Goal: Navigation & Orientation: Find specific page/section

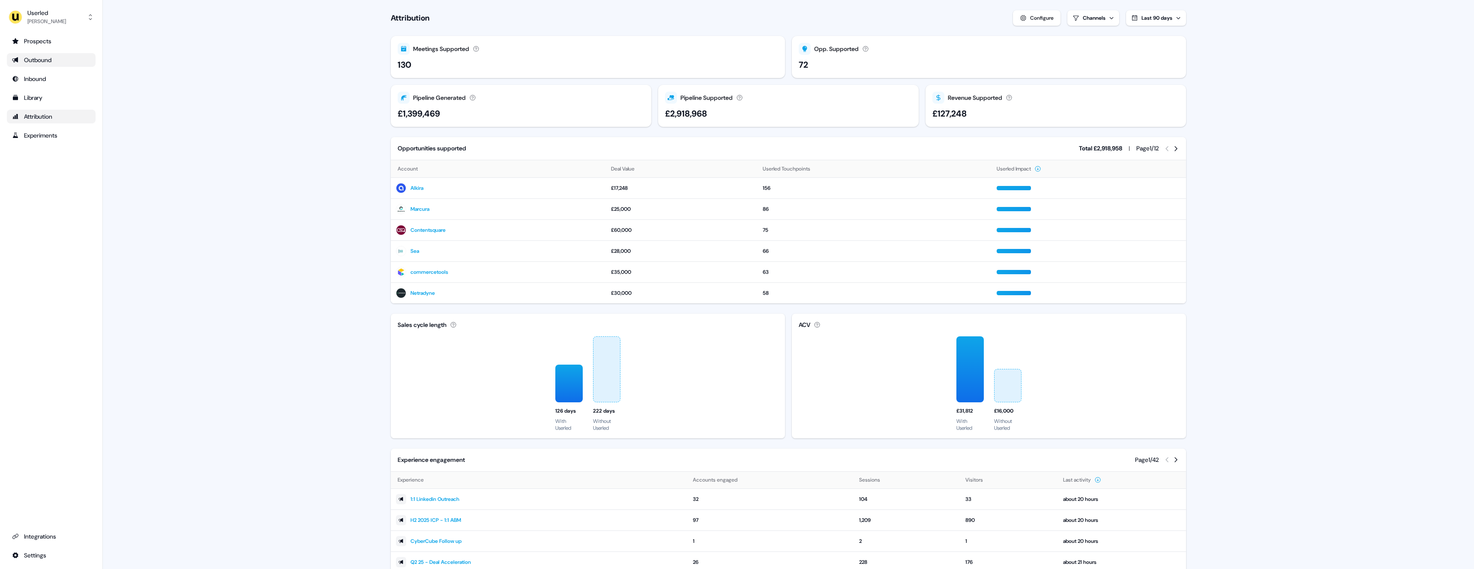
click at [44, 58] on div "Outbound" at bounding box center [51, 60] width 78 height 9
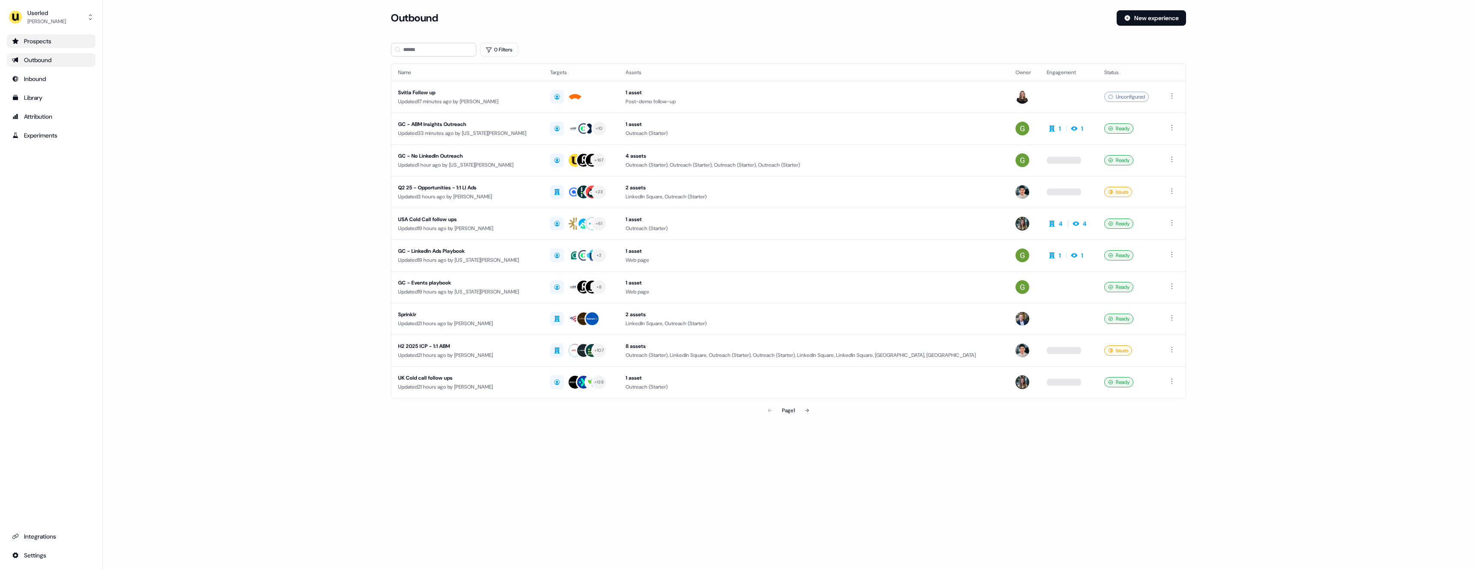
click at [54, 42] on div "Prospects" at bounding box center [51, 41] width 78 height 9
click at [31, 112] on div "Attribution" at bounding box center [51, 116] width 78 height 9
